Goal: Task Accomplishment & Management: Complete application form

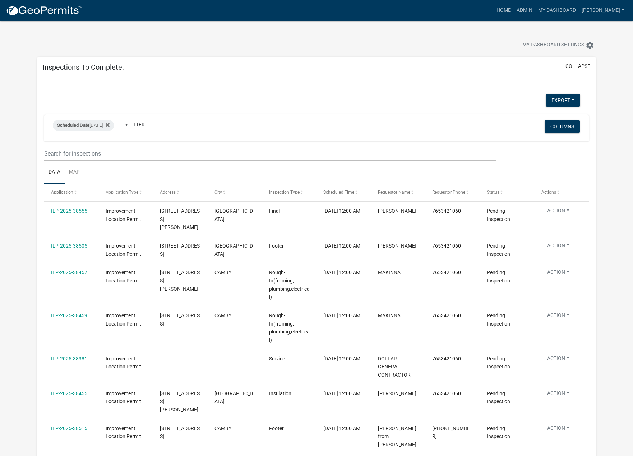
select select "1: 25"
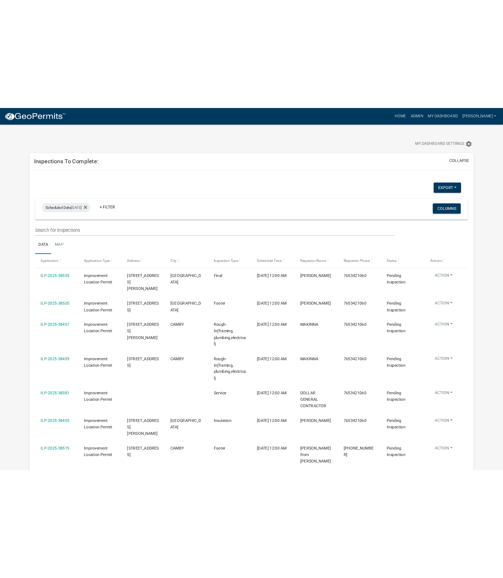
scroll to position [123, 0]
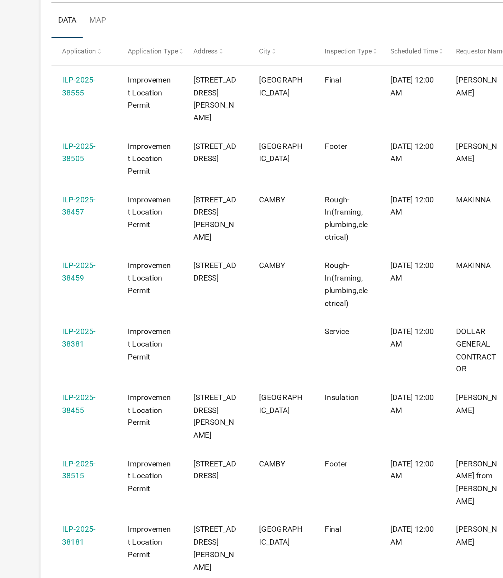
click at [54, 291] on link "ILP-2025-38455" at bounding box center [56, 298] width 22 height 14
click at [60, 291] on link "ILP-2025-38455" at bounding box center [56, 298] width 22 height 14
click at [55, 291] on link "ILP-2025-38455" at bounding box center [56, 298] width 22 height 14
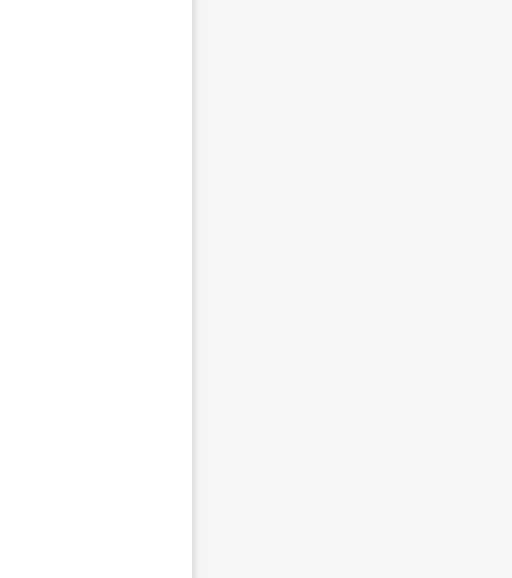
click at [60, 390] on div at bounding box center [64, 289] width 129 height 578
click at [188, 299] on main "Loading..." at bounding box center [320, 278] width 382 height 557
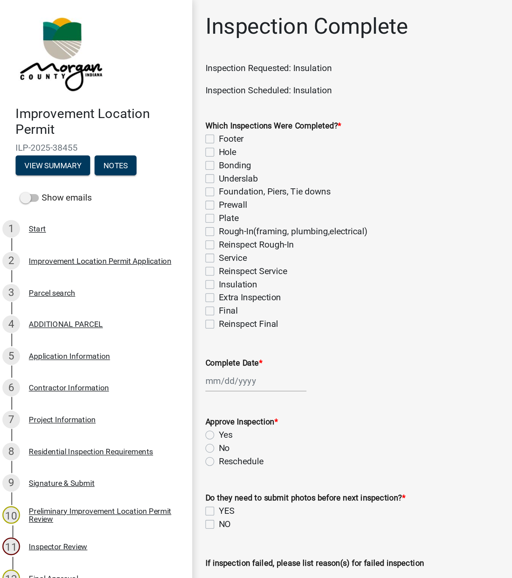
click at [146, 184] on label "Insulation" at bounding box center [158, 185] width 25 height 9
click at [146, 184] on input "Insulation" at bounding box center [148, 183] width 5 height 5
checkbox input "true"
checkbox input "false"
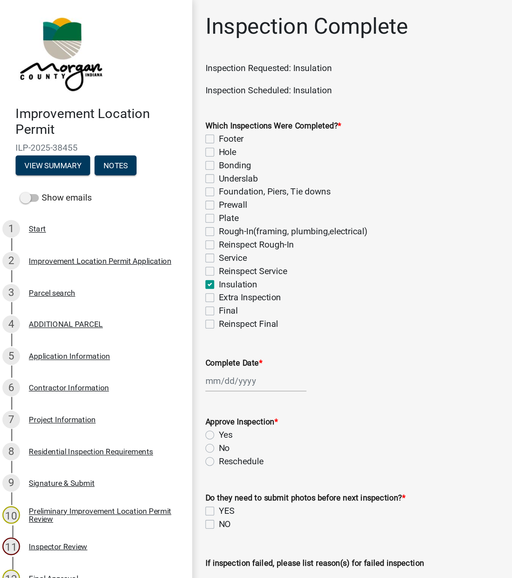
checkbox input "false"
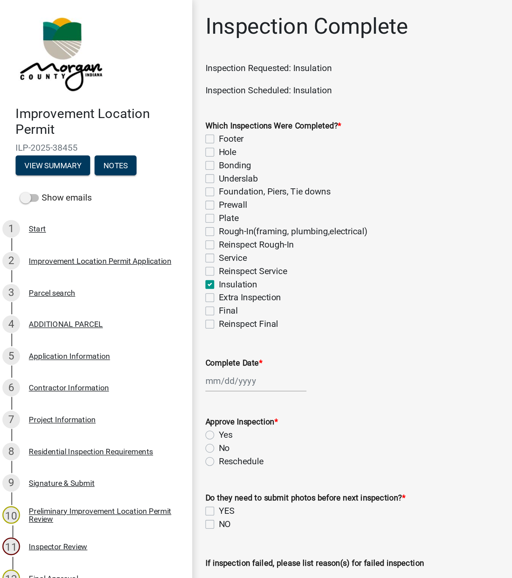
checkbox input "false"
checkbox input "true"
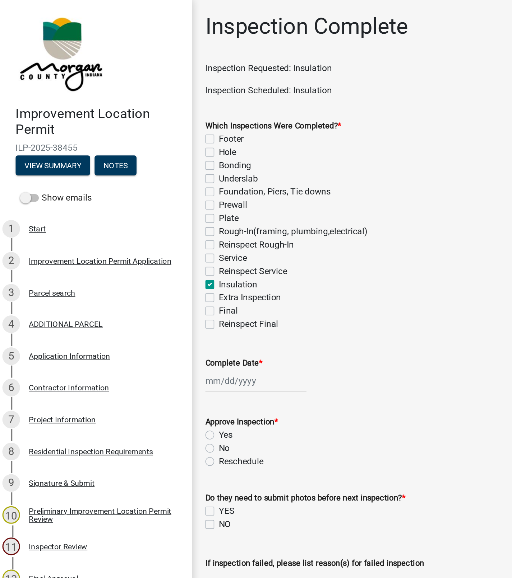
checkbox input "false"
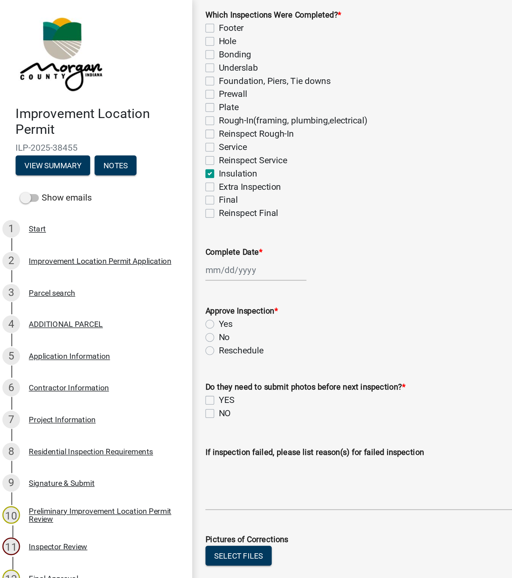
scroll to position [79, 0]
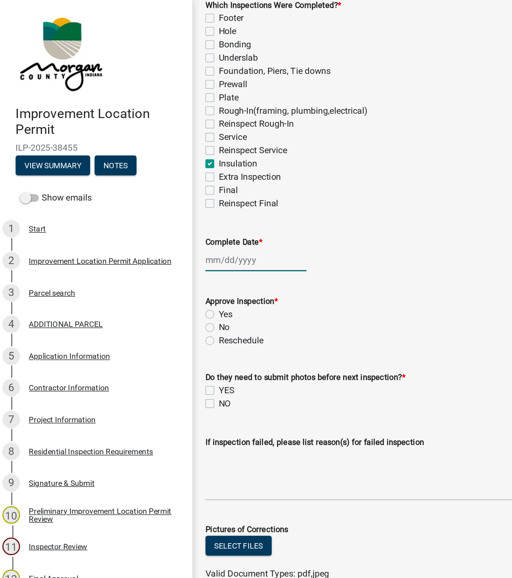
click at [161, 171] on div at bounding box center [171, 169] width 66 height 15
select select "8"
select select "2025"
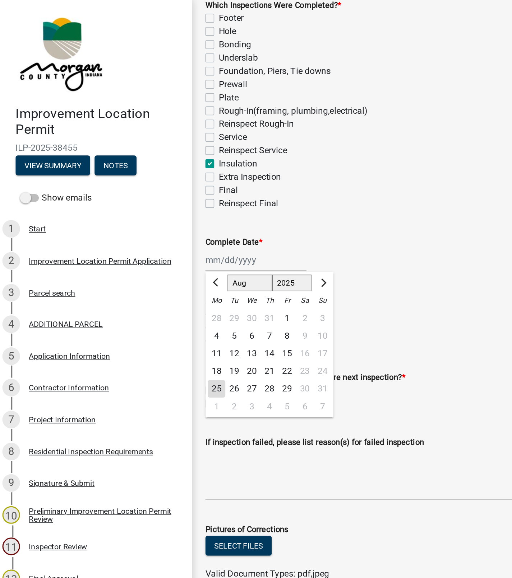
click at [148, 252] on div "25" at bounding box center [144, 253] width 11 height 11
type input "[DATE]"
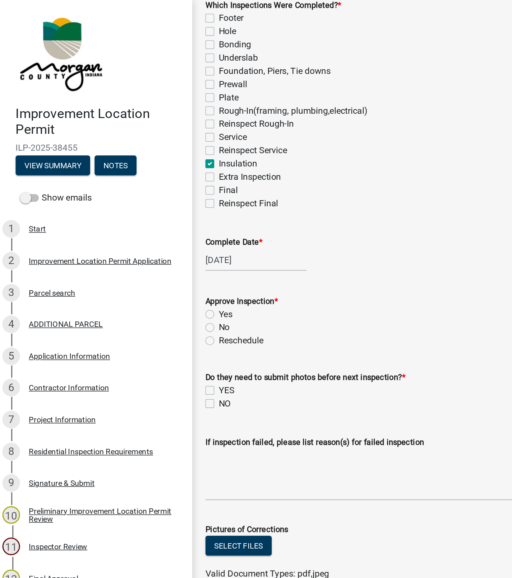
click at [146, 203] on label "Yes" at bounding box center [150, 204] width 9 height 9
click at [146, 203] on input "Yes" at bounding box center [148, 202] width 5 height 5
radio input "true"
click at [146, 264] on label "NO" at bounding box center [150, 262] width 8 height 9
click at [146, 263] on input "NO" at bounding box center [148, 260] width 5 height 5
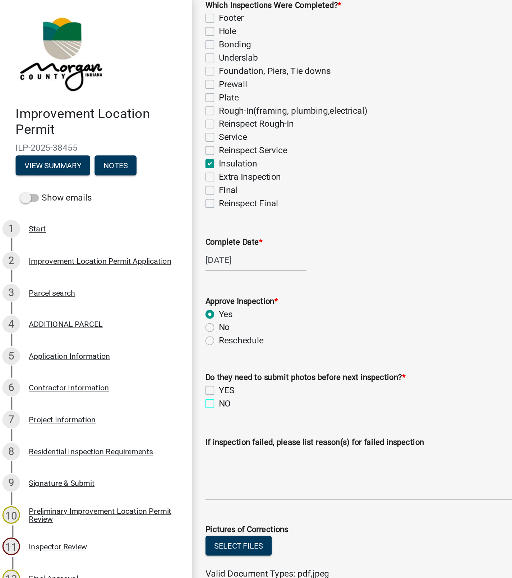
checkbox input "true"
checkbox input "false"
checkbox input "true"
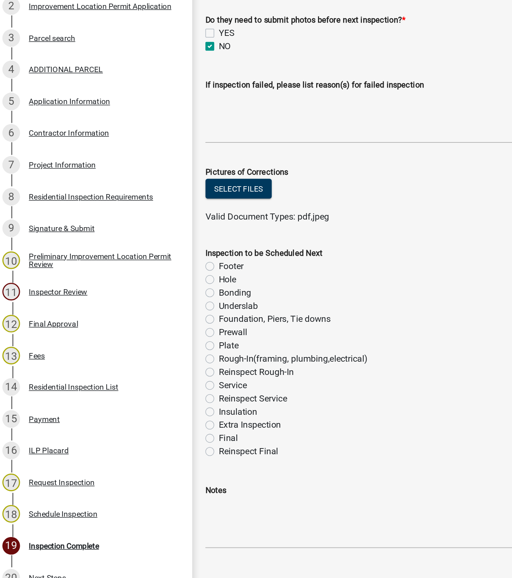
scroll to position [0, 0]
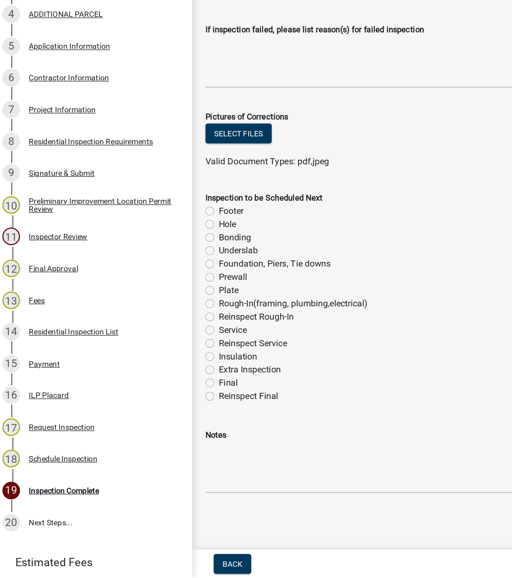
click at [146, 451] on label "Final" at bounding box center [152, 451] width 13 height 9
click at [146, 451] on input "Final" at bounding box center [148, 449] width 5 height 5
radio input "true"
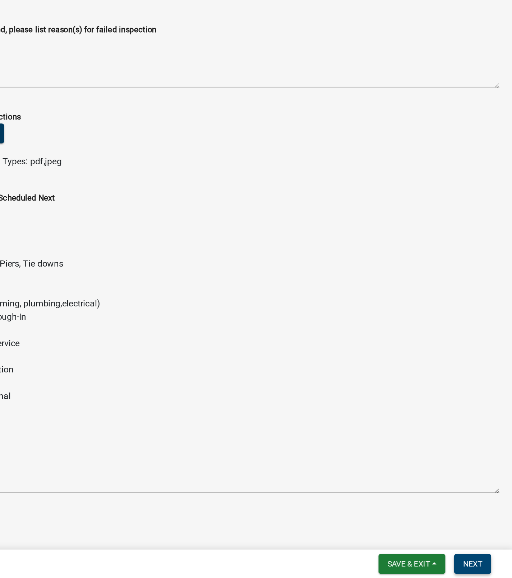
click at [489, 455] on button "Next" at bounding box center [485, 569] width 24 height 13
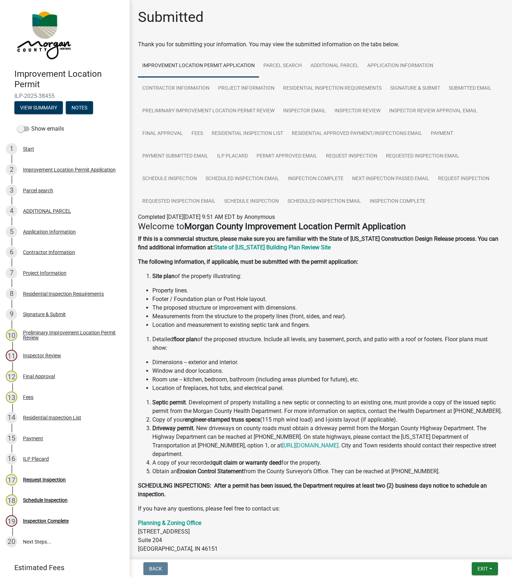
click at [477, 455] on div "Improvement Location Permit ILP-2025-38455 View Summary Notes Show emails 1 Sta…" at bounding box center [256, 289] width 512 height 578
click at [488, 455] on button "Exit" at bounding box center [484, 569] width 26 height 13
click at [466, 455] on button "Save & Exit" at bounding box center [468, 550] width 57 height 17
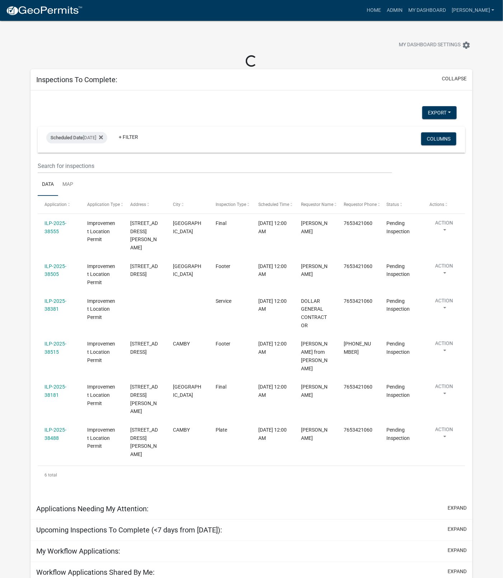
select select "1: 25"
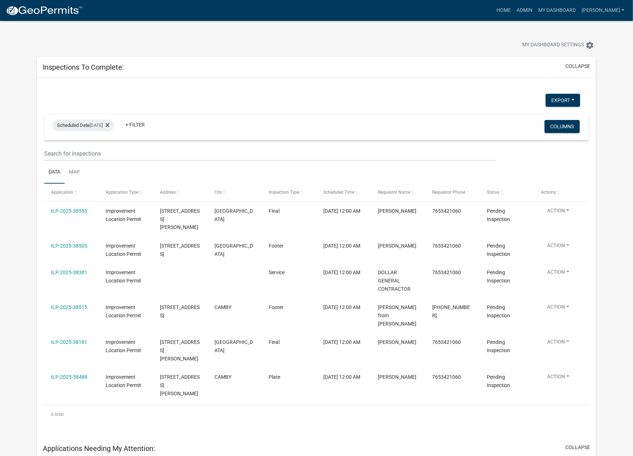
click at [75, 339] on link "ILP-2025-38181" at bounding box center [69, 342] width 36 height 6
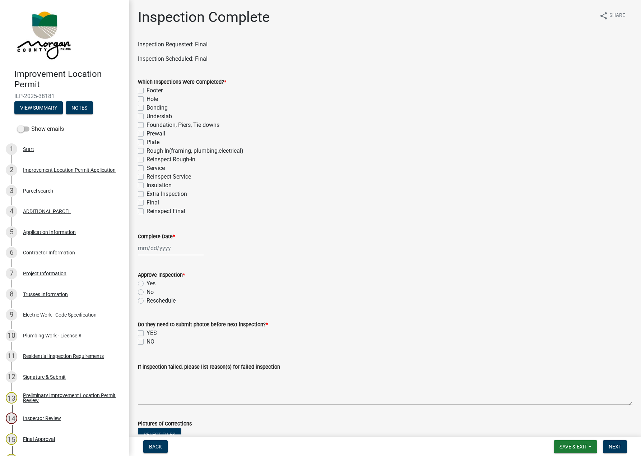
click at [146, 202] on label "Final" at bounding box center [152, 202] width 13 height 9
click at [146, 202] on input "Final" at bounding box center [148, 200] width 5 height 5
checkbox input "true"
checkbox input "false"
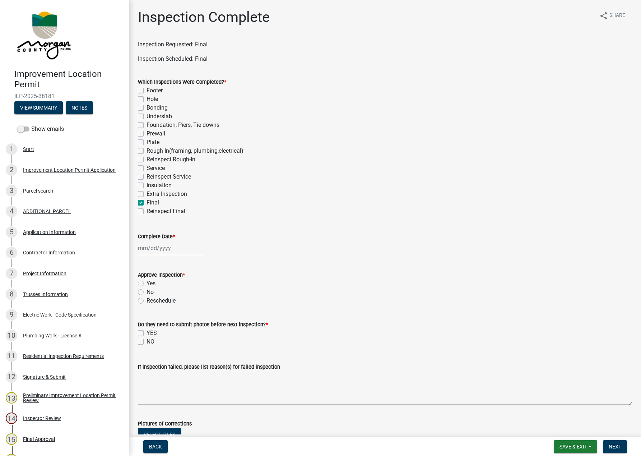
checkbox input "false"
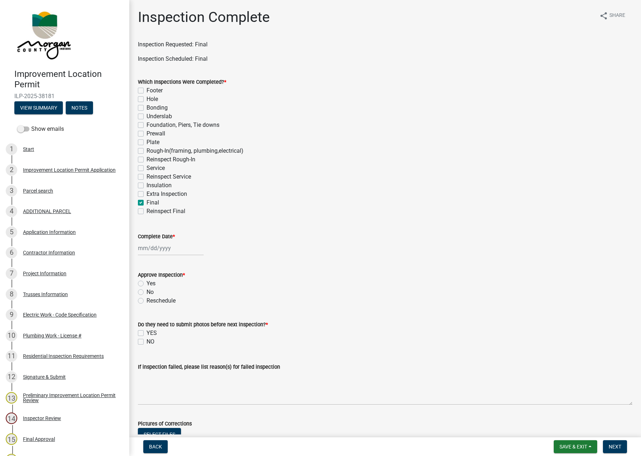
checkbox input "false"
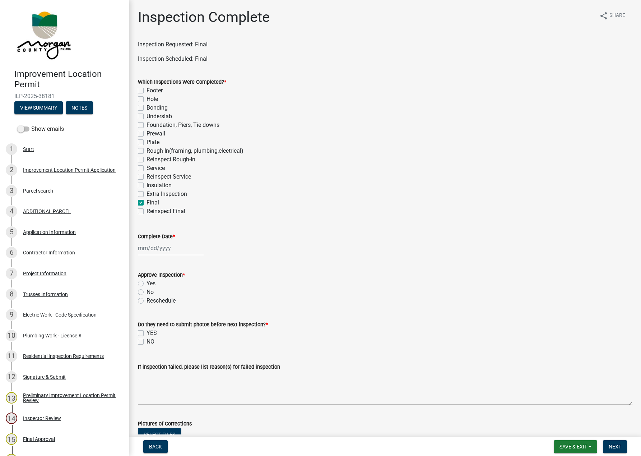
checkbox input "false"
checkbox input "true"
checkbox input "false"
click at [156, 244] on div at bounding box center [171, 248] width 66 height 15
select select "8"
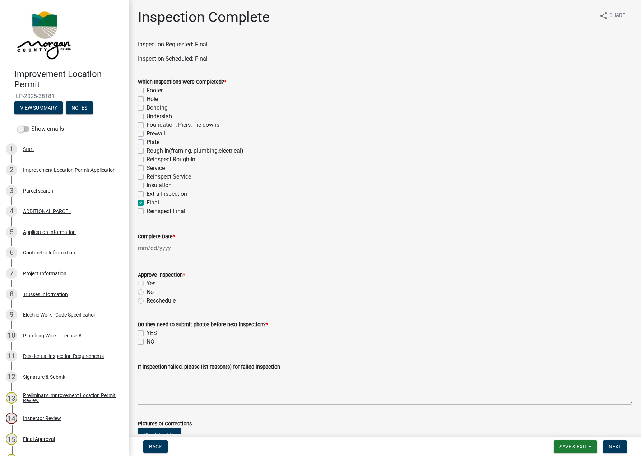
select select "2025"
click at [145, 332] on div "25" at bounding box center [144, 331] width 11 height 11
type input "[DATE]"
click at [146, 283] on label "Yes" at bounding box center [150, 283] width 9 height 9
click at [146, 283] on input "Yes" at bounding box center [148, 281] width 5 height 5
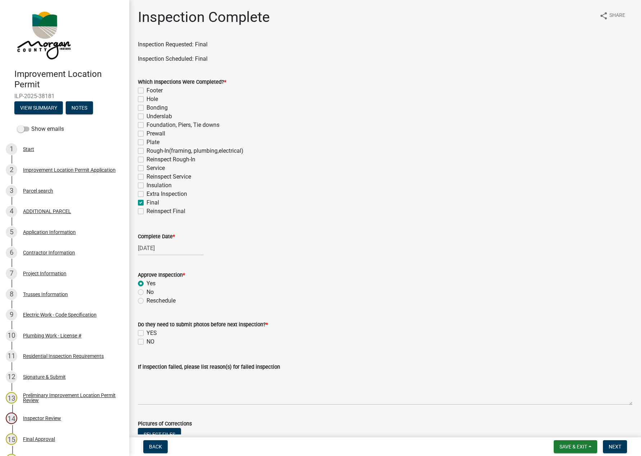
radio input "true"
click at [146, 341] on label "NO" at bounding box center [150, 341] width 8 height 9
click at [146, 341] on input "NO" at bounding box center [148, 339] width 5 height 5
checkbox input "true"
checkbox input "false"
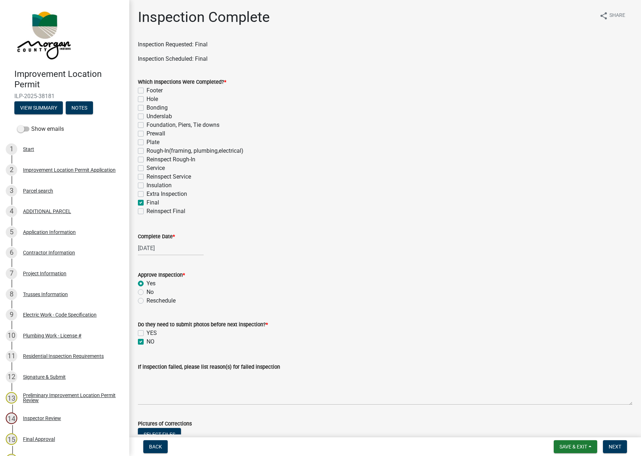
checkbox input "true"
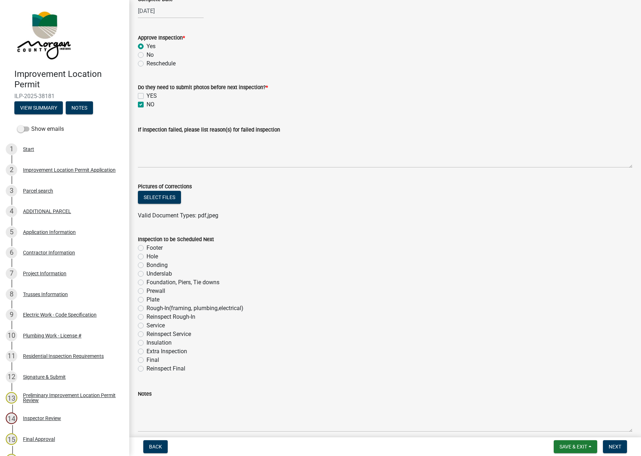
scroll to position [268, 0]
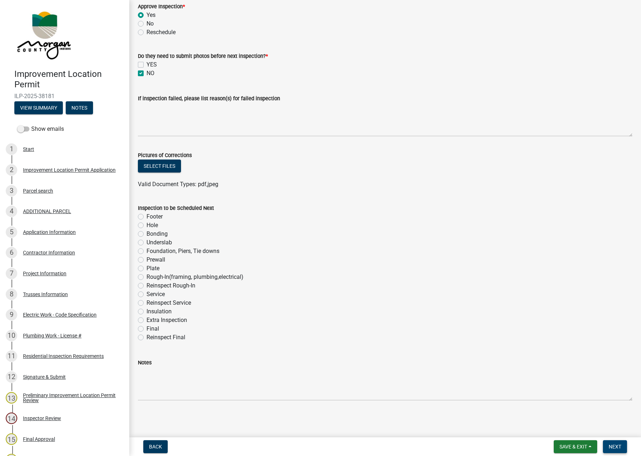
click at [619, 446] on span "Next" at bounding box center [614, 446] width 13 height 6
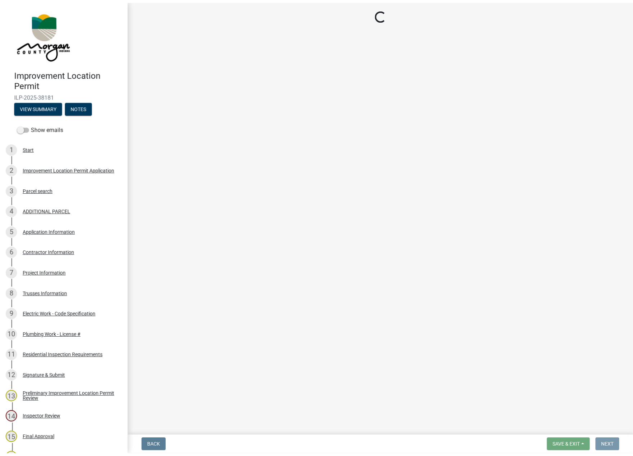
scroll to position [0, 0]
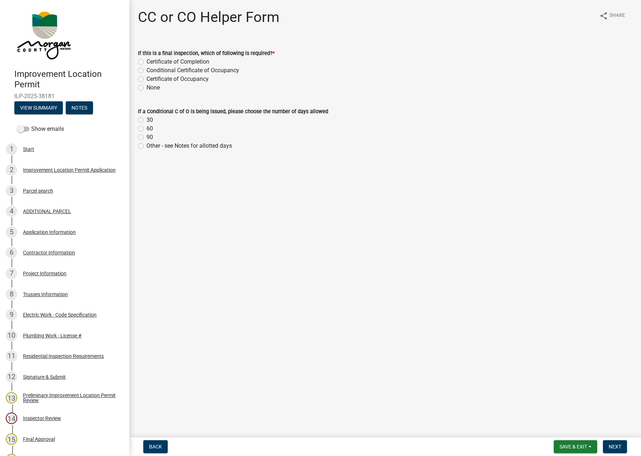
click at [146, 80] on label "Certificate of Occupancy" at bounding box center [177, 79] width 62 height 9
click at [146, 79] on input "Certificate of Occupancy" at bounding box center [148, 77] width 5 height 5
radio input "true"
click at [616, 445] on span "Next" at bounding box center [614, 446] width 13 height 6
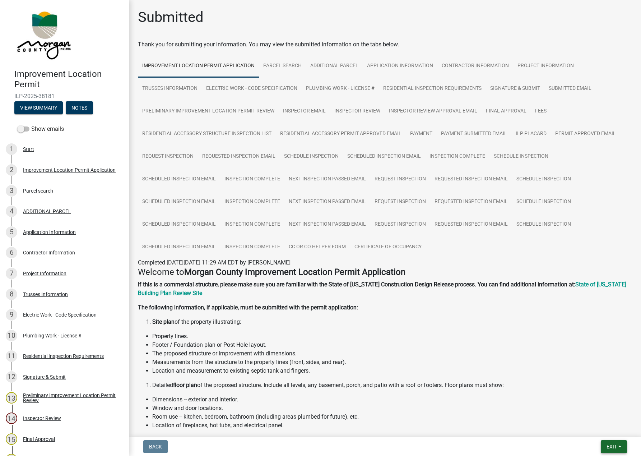
click at [609, 446] on span "Exit" at bounding box center [611, 446] width 10 height 6
click at [589, 426] on button "Save & Exit" at bounding box center [597, 427] width 57 height 17
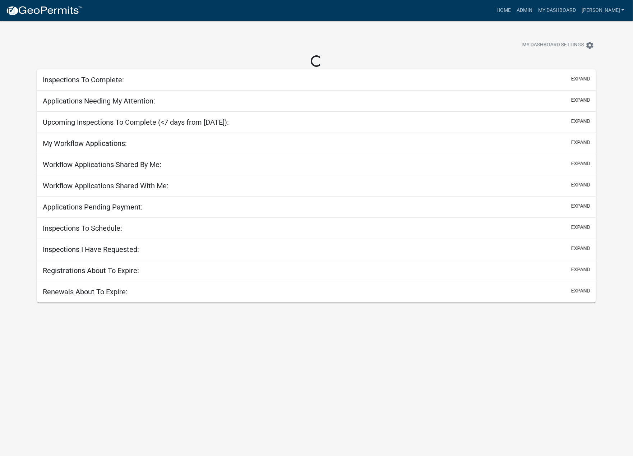
select select "1: 25"
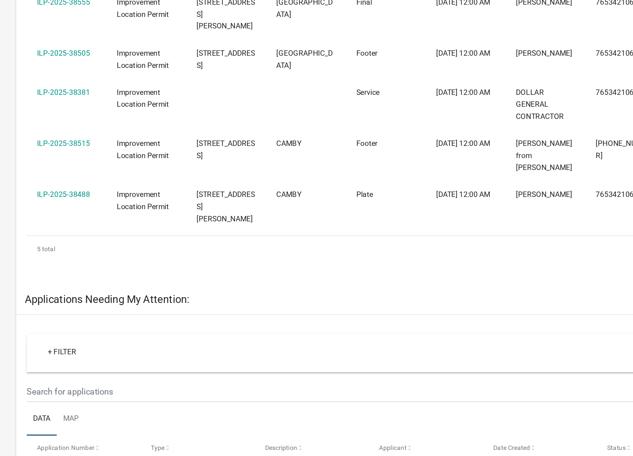
scroll to position [64, 0]
